Goal: Task Accomplishment & Management: Use online tool/utility

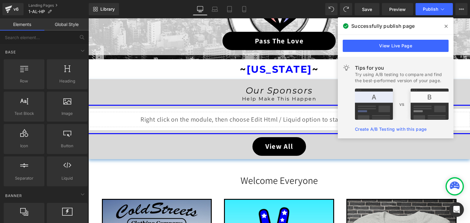
scroll to position [30, 0]
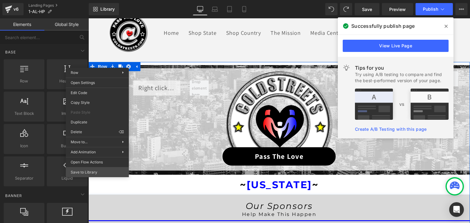
click at [88, 172] on div "You are previewing how the will restyle your page. You can not edit Elements in…" at bounding box center [235, 117] width 470 height 234
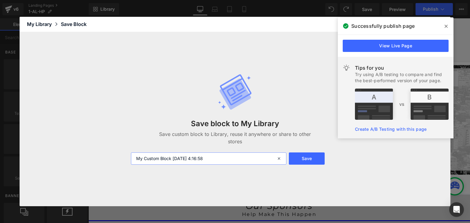
drag, startPoint x: 218, startPoint y: 158, endPoint x: 118, endPoint y: 169, distance: 100.8
click at [118, 169] on div "Save block to My Library Save custom block to Library, reuse it anywhere or sha…" at bounding box center [235, 119] width 431 height 175
type input "TOP"
click at [302, 163] on button "Save" at bounding box center [307, 159] width 36 height 12
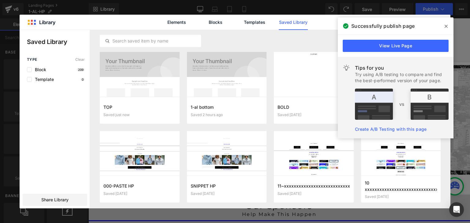
click at [443, 26] on span at bounding box center [446, 26] width 10 height 10
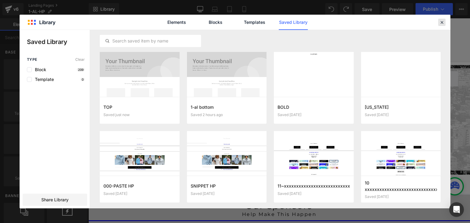
click at [443, 22] on icon at bounding box center [442, 23] width 6 height 6
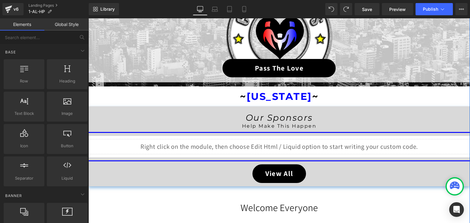
scroll to position [122, 0]
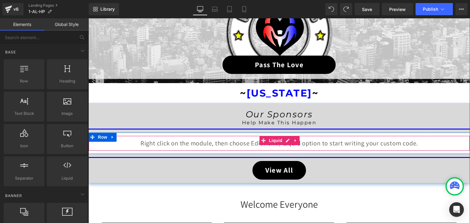
click at [284, 141] on div "Liquid" at bounding box center [278, 143] width 381 height 15
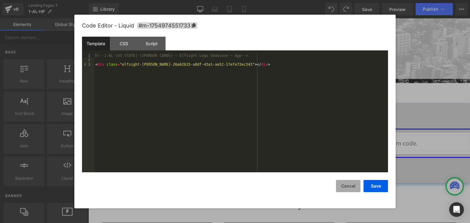
click at [340, 185] on button "Cancel" at bounding box center [348, 186] width 24 height 12
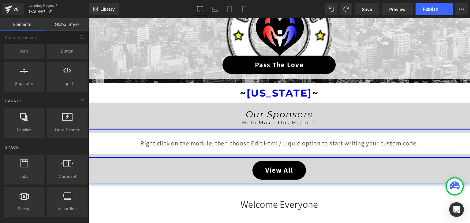
scroll to position [91, 0]
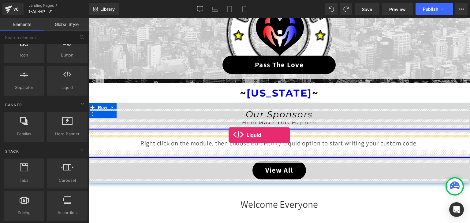
drag, startPoint x: 154, startPoint y: 94, endPoint x: 228, endPoint y: 135, distance: 84.8
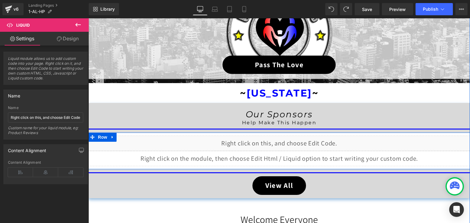
click at [284, 141] on div "Liquid" at bounding box center [278, 143] width 381 height 15
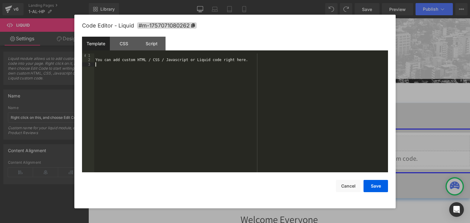
drag, startPoint x: 239, startPoint y: 103, endPoint x: 212, endPoint y: 75, distance: 38.7
click at [212, 75] on div "You can add custom HTML / CSS / Javascript or Liquid code right here." at bounding box center [241, 118] width 294 height 128
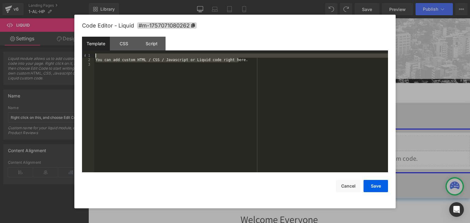
drag, startPoint x: 244, startPoint y: 61, endPoint x: 74, endPoint y: 47, distance: 170.9
click at [74, 47] on body "Liquid You are previewing how the will restyle your page. You can not edit Elem…" at bounding box center [235, 111] width 470 height 223
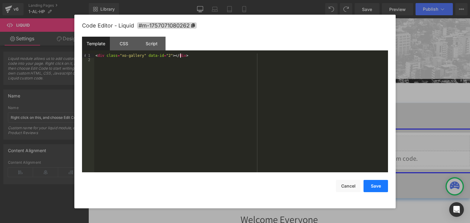
click at [371, 186] on button "Save" at bounding box center [375, 186] width 24 height 12
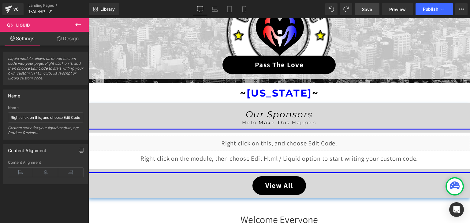
click at [371, 9] on span "Save" at bounding box center [367, 9] width 10 height 6
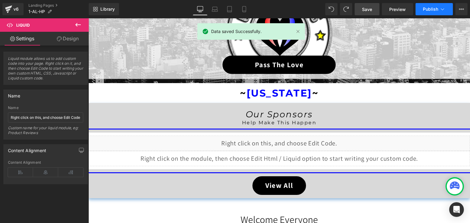
click at [438, 11] on button "Publish" at bounding box center [433, 9] width 37 height 12
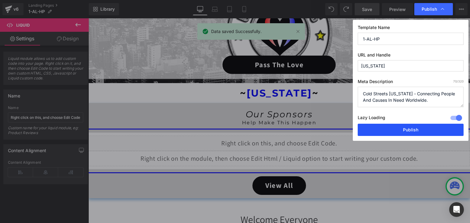
click at [420, 127] on button "Publish" at bounding box center [411, 130] width 106 height 12
